Goal: Task Accomplishment & Management: Manage account settings

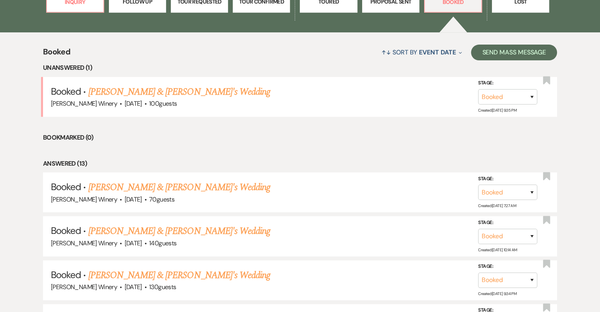
scroll to position [276, 0]
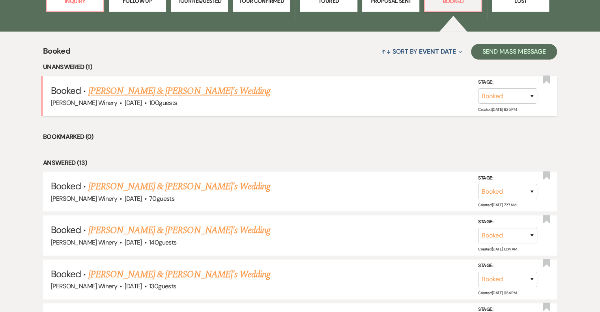
click at [197, 91] on link "[PERSON_NAME] & [PERSON_NAME]'s Wedding" at bounding box center [179, 91] width 182 height 14
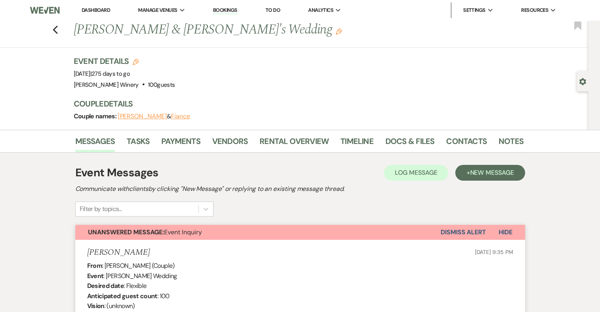
click at [460, 232] on button "Dismiss Alert" at bounding box center [463, 232] width 45 height 15
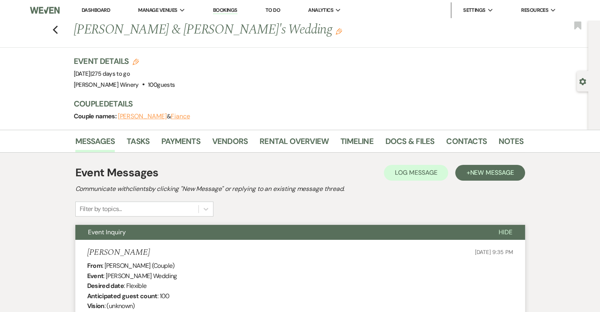
click at [105, 9] on link "Dashboard" at bounding box center [96, 10] width 28 height 7
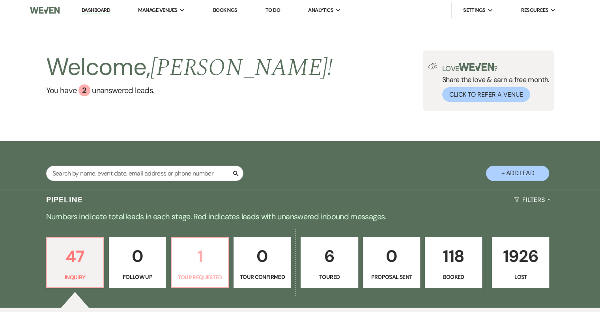
click at [210, 263] on p "1" at bounding box center [199, 257] width 47 height 26
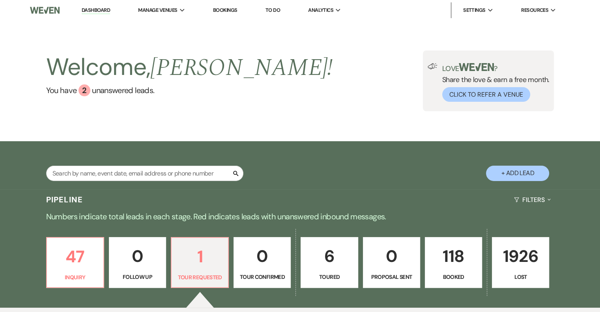
select select "2"
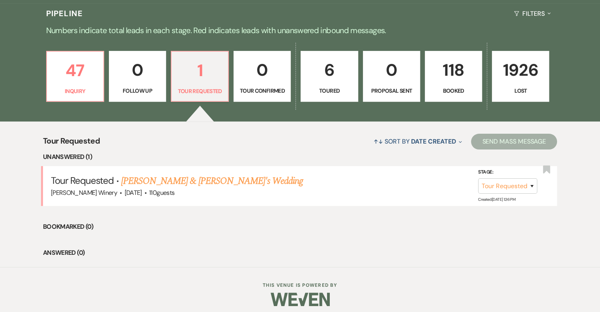
scroll to position [191, 0]
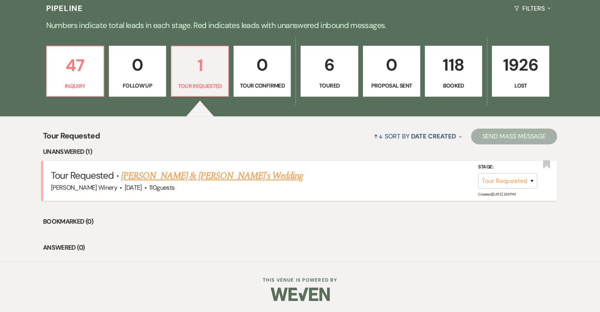
click at [166, 176] on link "[PERSON_NAME] & [PERSON_NAME]'s Wedding" at bounding box center [212, 176] width 182 height 14
select select "2"
select select "5"
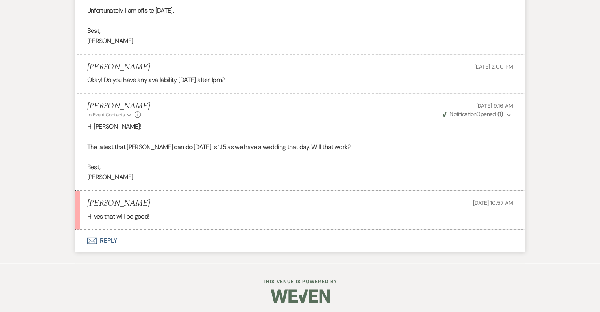
scroll to position [995, 0]
click at [107, 240] on button "Envelope Reply" at bounding box center [300, 240] width 450 height 22
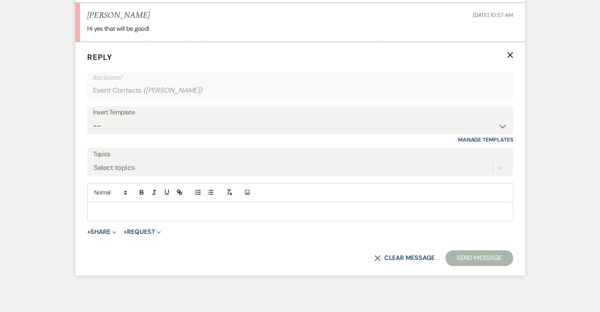
scroll to position [1184, 0]
click at [109, 206] on p at bounding box center [301, 210] width 414 height 9
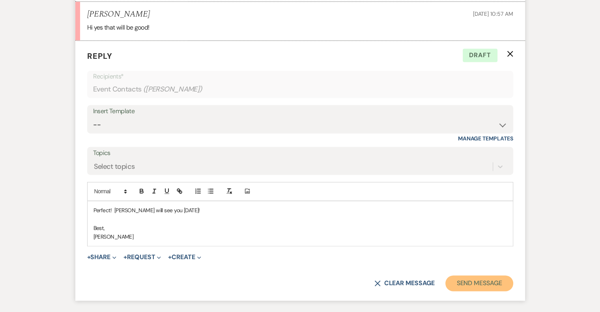
click at [474, 281] on button "Send Message" at bounding box center [480, 284] width 68 height 16
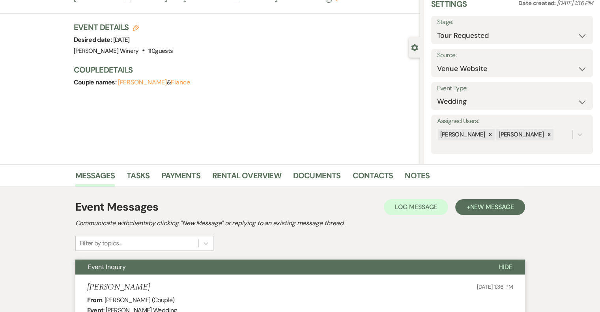
scroll to position [0, 0]
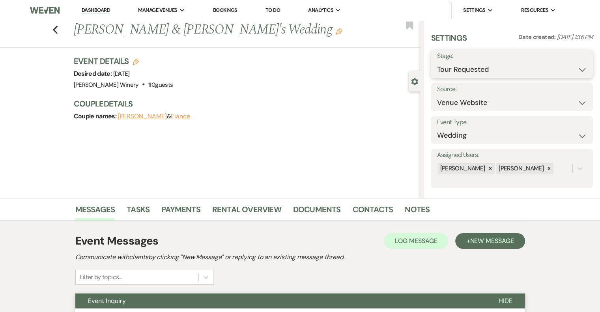
click at [482, 72] on select "Inquiry Follow Up Tour Requested Tour Confirmed Toured Proposal Sent Booked Lost" at bounding box center [512, 69] width 150 height 15
select select "4"
click at [437, 62] on select "Inquiry Follow Up Tour Requested Tour Confirmed Toured Proposal Sent Booked Lost" at bounding box center [512, 69] width 150 height 15
click at [570, 65] on button "Save" at bounding box center [577, 64] width 34 height 16
click at [58, 30] on icon "Previous" at bounding box center [56, 29] width 6 height 9
